Goal: Information Seeking & Learning: Learn about a topic

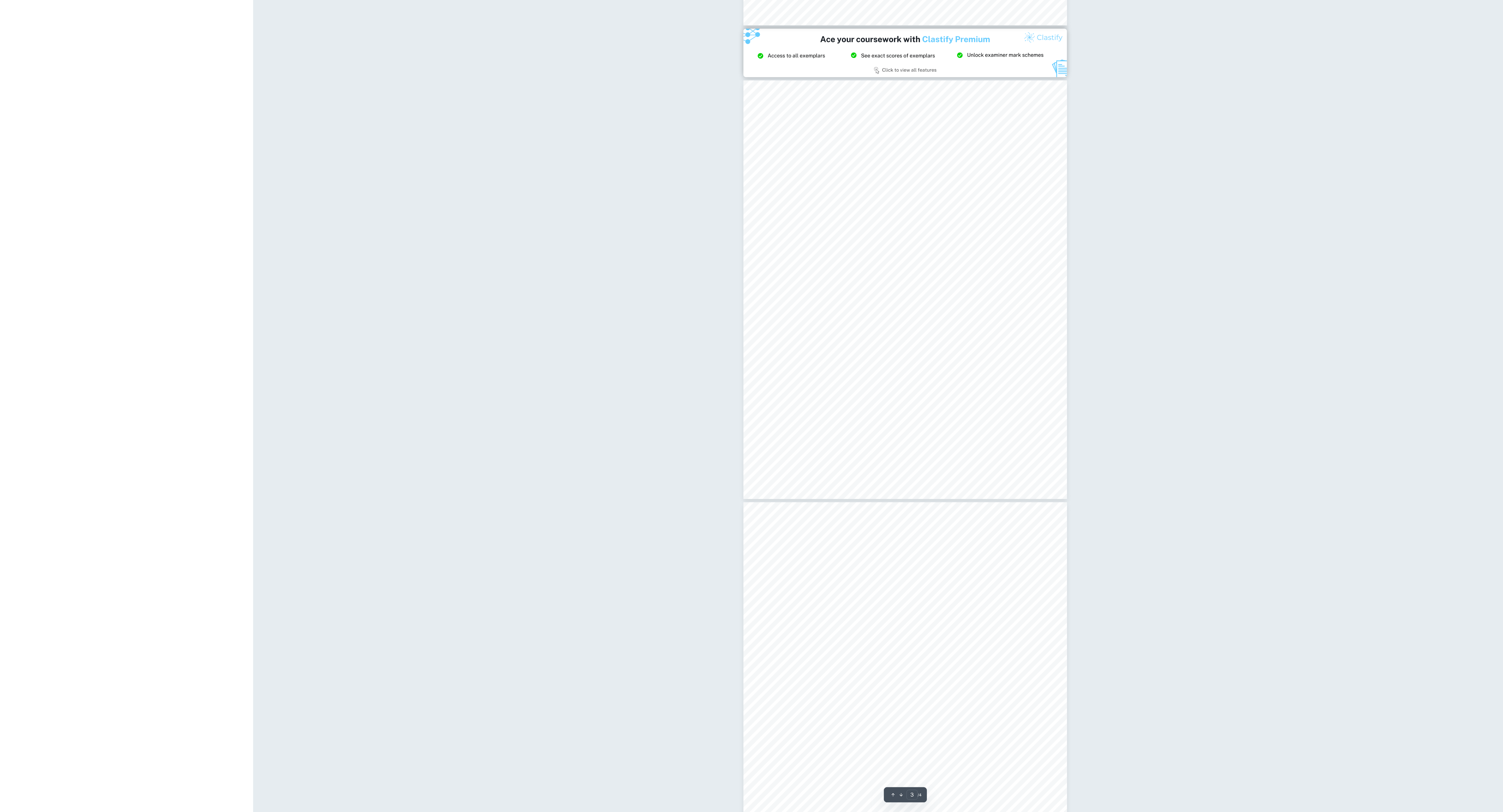
scroll to position [531, 0]
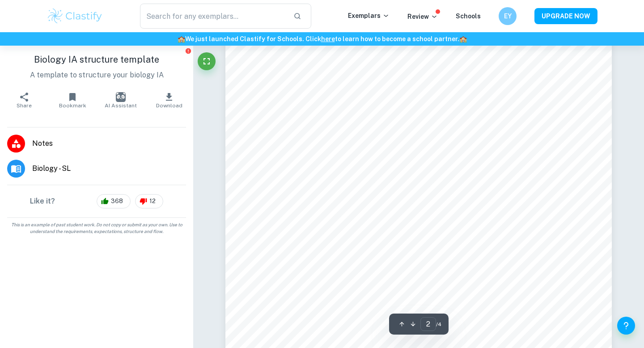
scroll to position [541, 0]
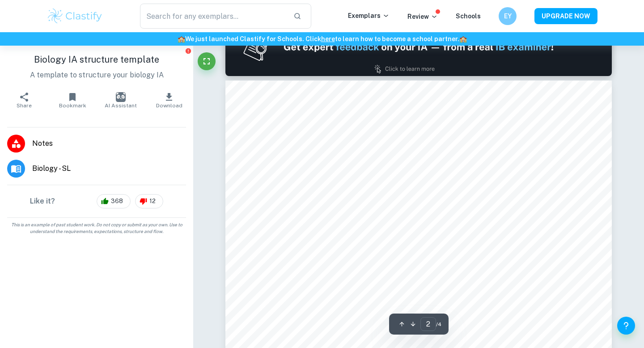
type input "1"
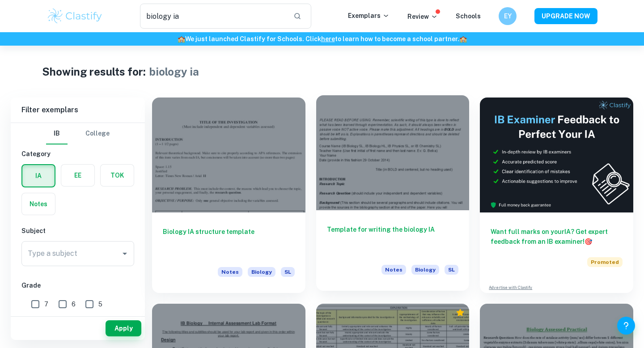
click at [401, 176] on div at bounding box center [392, 152] width 153 height 115
